Goal: Task Accomplishment & Management: Manage account settings

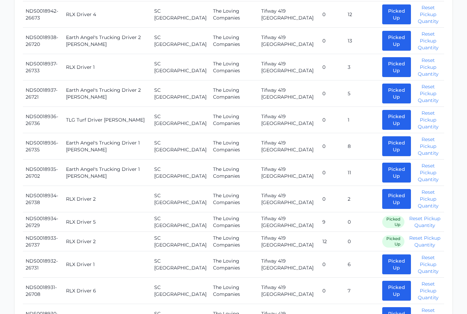
scroll to position [630, 0]
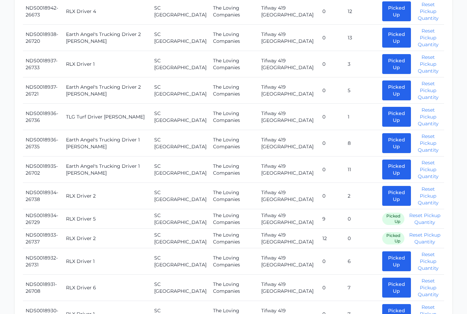
click at [385, 133] on button "Picked Up" at bounding box center [396, 143] width 29 height 20
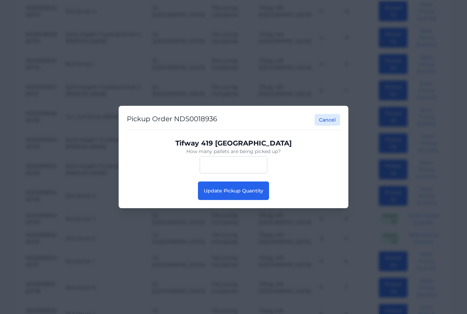
click at [246, 200] on button "Update Pickup Quantity" at bounding box center [233, 190] width 71 height 18
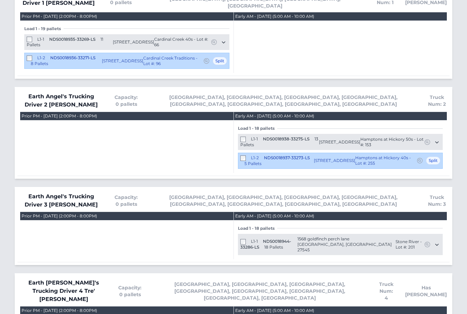
scroll to position [515, 0]
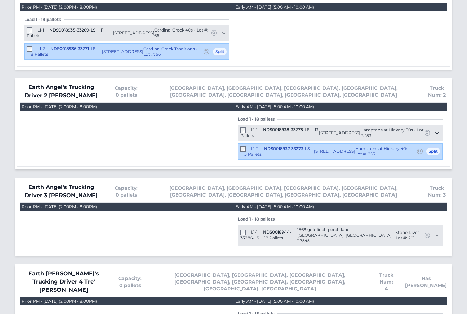
click at [247, 230] on span at bounding box center [243, 232] width 6 height 5
click at [245, 211] on div "Load 1 - 18 pallets L1-1 NDS0018944-33286-LS 18 Pallets 1568 goldfinch perch la…" at bounding box center [340, 228] width 205 height 35
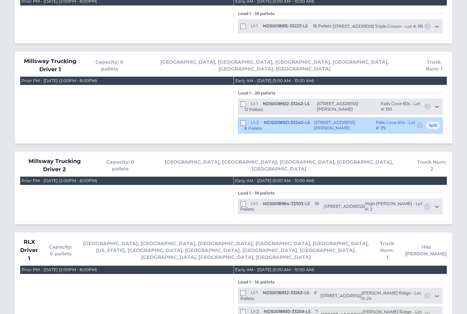
scroll to position [814, 0]
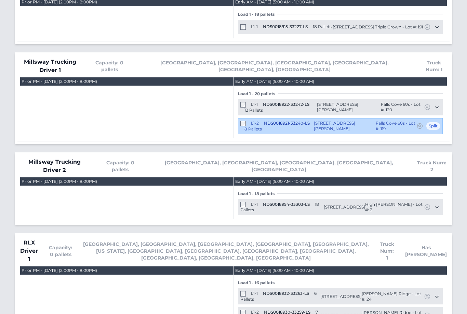
click at [244, 91] on span "Load 1 - 20 pallets" at bounding box center [258, 93] width 40 height 5
click at [248, 120] on div "L1-2 NDS0018921-33240-LS 8 Pallets" at bounding box center [277, 125] width 74 height 11
click at [250, 120] on div "L1-2 NDS0018921-33240-LS 8 Pallets" at bounding box center [277, 125] width 74 height 11
click at [248, 120] on div "L1-2 NDS0018921-33240-LS 8 Pallets" at bounding box center [277, 125] width 74 height 11
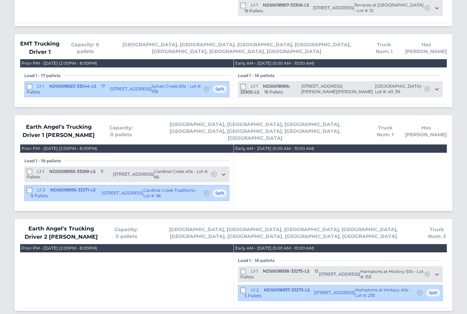
scroll to position [374, 0]
click at [373, 164] on div "Early AM - Monday September 15, 2025 (5:00 AM - 10:00 AM)" at bounding box center [340, 175] width 213 height 61
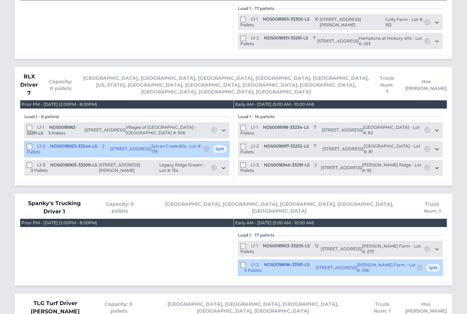
scroll to position [1698, 0]
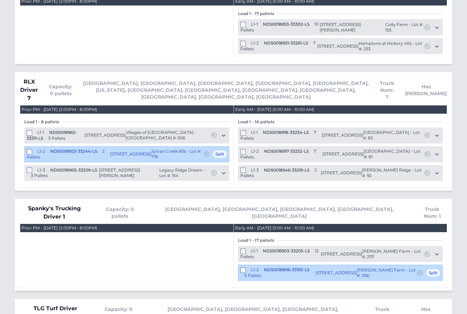
click at [314, 107] on div "Early AM - Monday September 15, 2025 (5:00 AM - 10:00 AM)" at bounding box center [274, 109] width 79 height 5
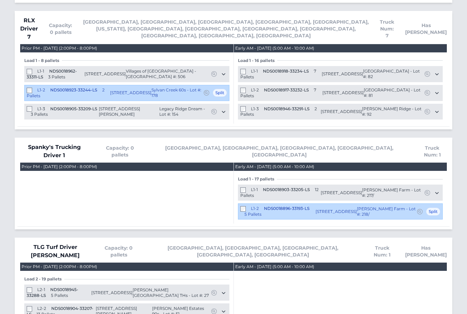
scroll to position [1738, 0]
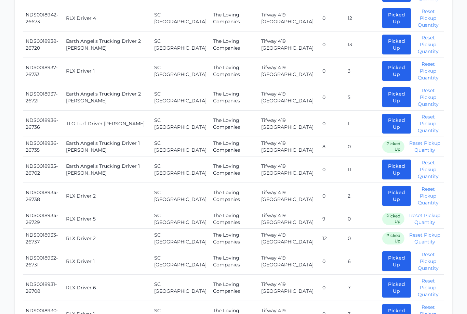
scroll to position [614, 0]
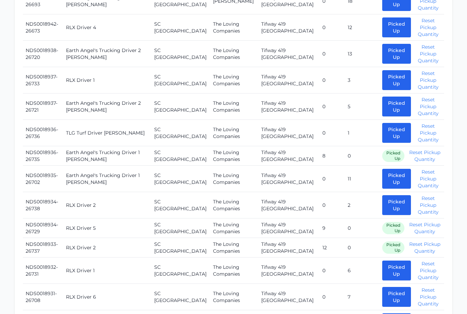
click at [382, 169] on button "Picked Up" at bounding box center [396, 179] width 29 height 20
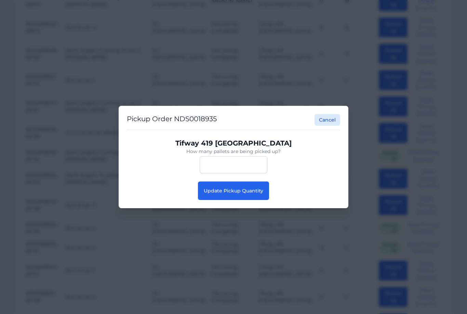
click at [241, 186] on button "Update Pickup Quantity" at bounding box center [233, 190] width 71 height 18
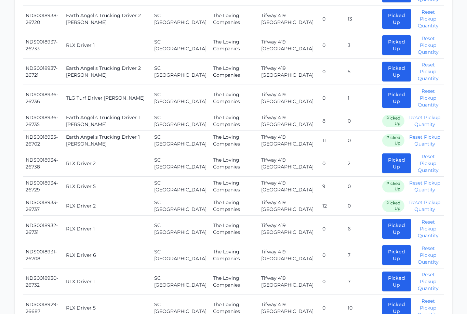
scroll to position [643, 0]
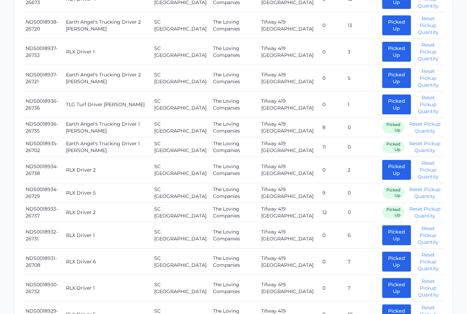
click at [389, 70] on button "Picked Up" at bounding box center [396, 78] width 29 height 20
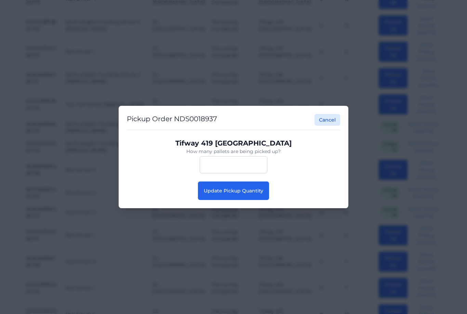
click at [253, 200] on button "Update Pickup Quantity" at bounding box center [233, 190] width 71 height 18
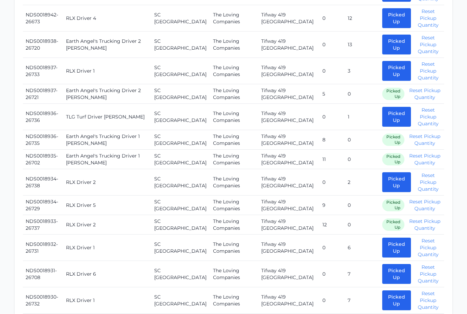
scroll to position [623, 0]
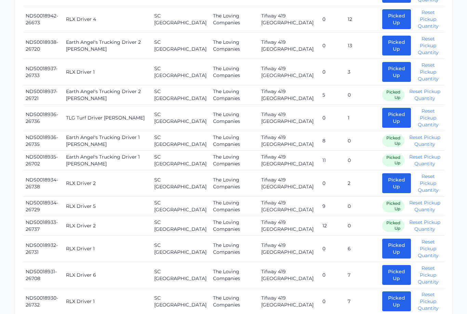
click at [383, 36] on button "Picked Up" at bounding box center [396, 46] width 29 height 20
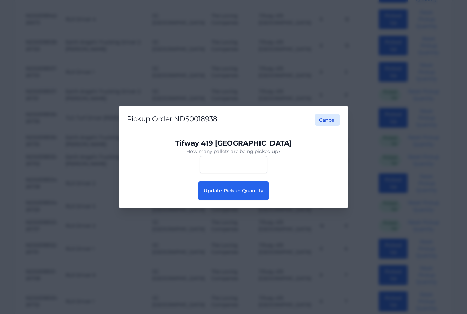
click at [232, 194] on button "Update Pickup Quantity" at bounding box center [233, 190] width 71 height 18
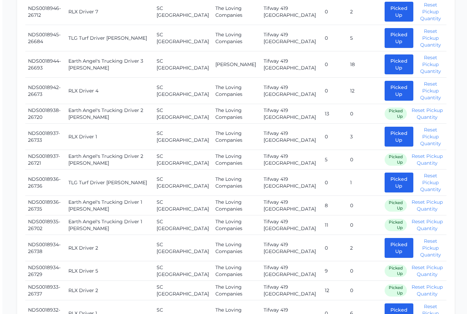
scroll to position [490, 0]
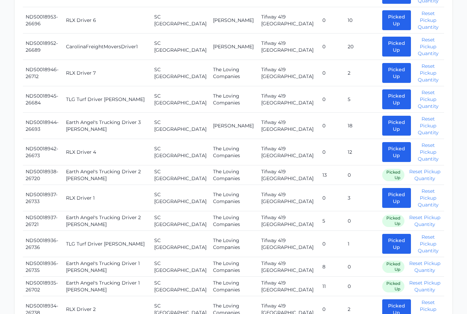
click at [384, 118] on button "Picked Up" at bounding box center [396, 126] width 29 height 20
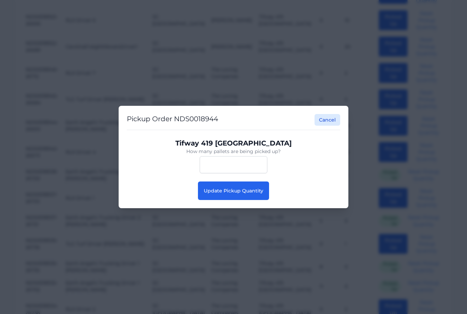
click at [240, 192] on span "Update Pickup Quantity" at bounding box center [234, 190] width 60 height 6
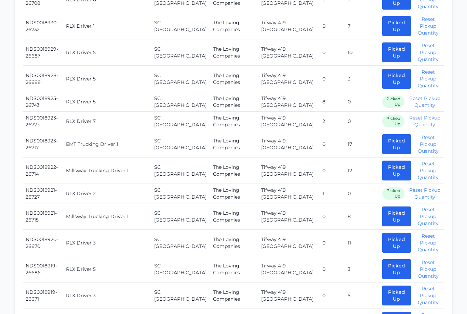
scroll to position [884, 0]
click at [384, 207] on button "Picked Up" at bounding box center [396, 216] width 29 height 20
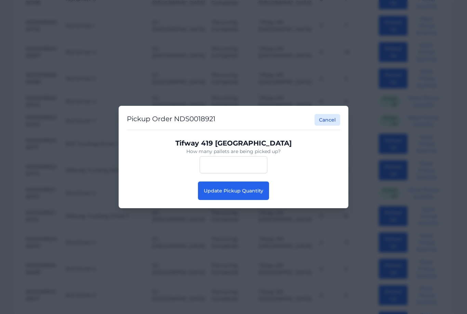
click at [215, 194] on span "Update Pickup Quantity" at bounding box center [234, 190] width 60 height 6
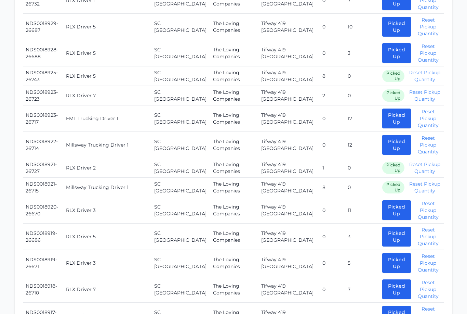
scroll to position [900, 0]
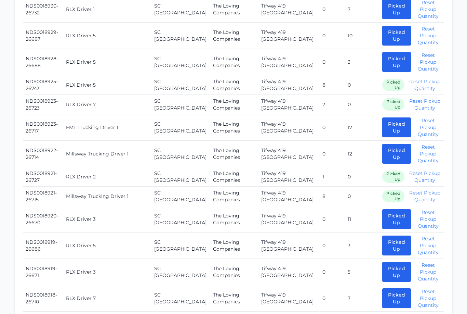
click at [386, 144] on button "Picked Up" at bounding box center [396, 154] width 29 height 20
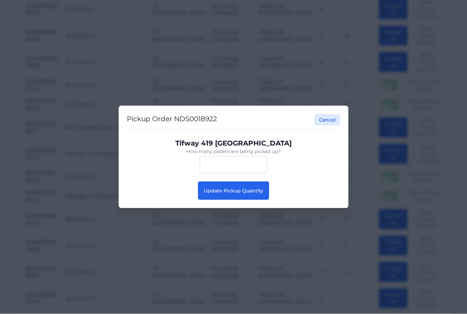
scroll to position [901, 0]
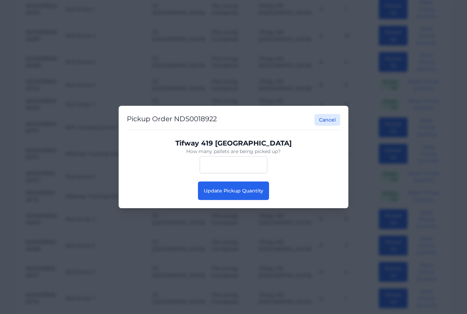
click at [236, 194] on span "Update Pickup Quantity" at bounding box center [234, 190] width 60 height 6
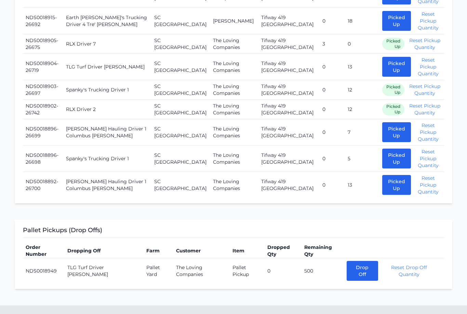
scroll to position [1224, 0]
click at [388, 148] on button "Picked Up" at bounding box center [396, 158] width 29 height 20
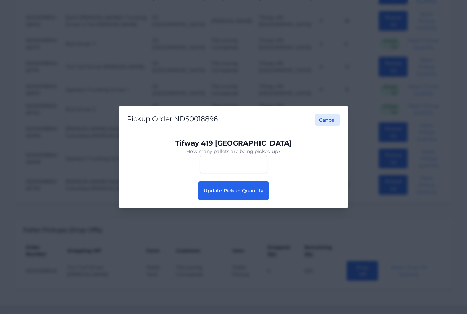
click at [221, 189] on span "Update Pickup Quantity" at bounding box center [234, 190] width 60 height 6
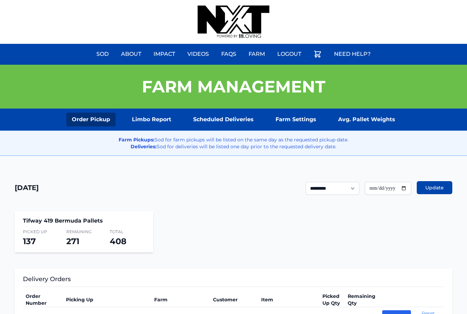
click at [245, 117] on link "Scheduled Deliveries" at bounding box center [223, 120] width 71 height 14
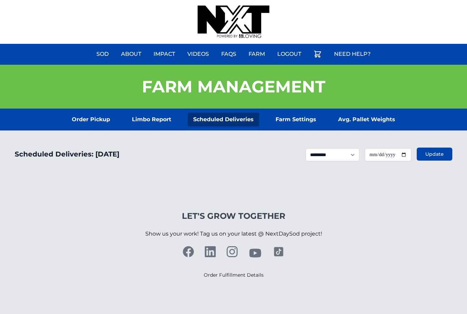
click at [78, 117] on link "Order Pickup" at bounding box center [90, 120] width 49 height 14
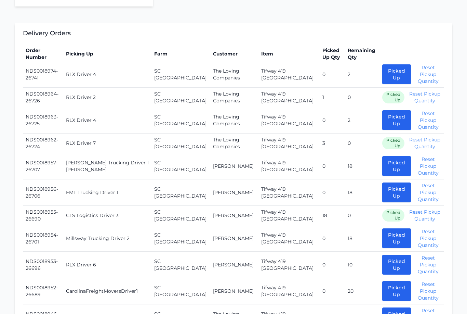
scroll to position [246, 0]
